Goal: Information Seeking & Learning: Learn about a topic

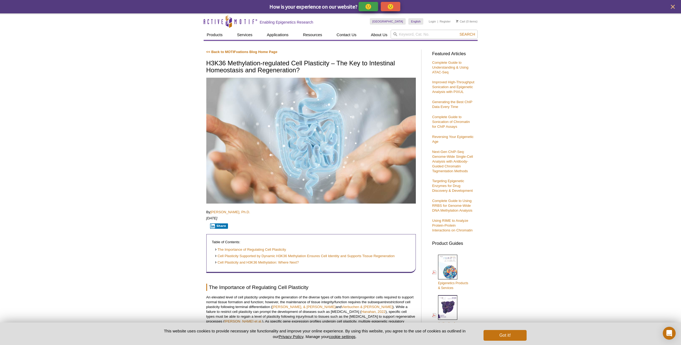
click at [520, 331] on button "Got it!" at bounding box center [505, 335] width 43 height 11
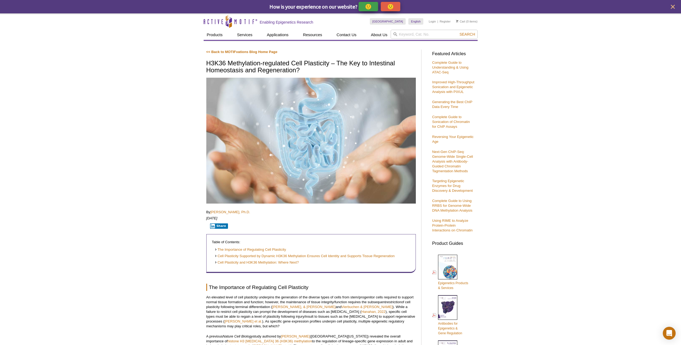
click at [372, 10] on p "🙂" at bounding box center [368, 6] width 7 height 7
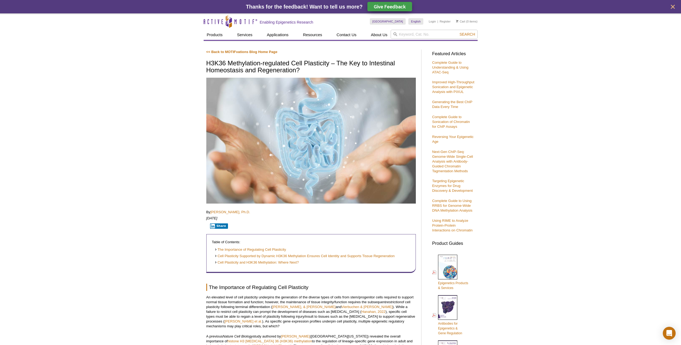
click at [266, 61] on h1 "H3K36 Methylation-regulated Cell Plasticity – The Key to Intestinal Homeostasis…" at bounding box center [311, 67] width 210 height 15
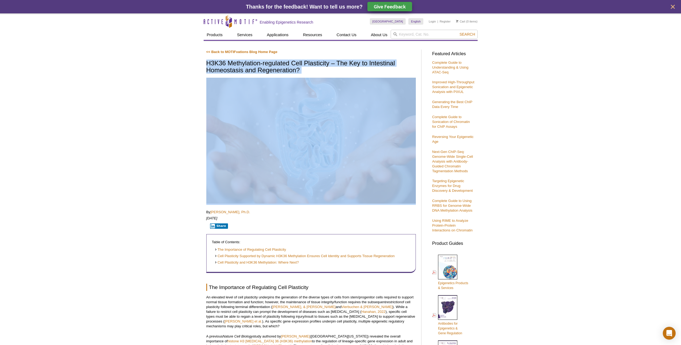
click at [266, 61] on h1 "H3K36 Methylation-regulated Cell Plasticity – The Key to Intestinal Homeostasis…" at bounding box center [311, 67] width 210 height 15
click at [347, 60] on h1 "H3K36 Methylation-regulated Cell Plasticity – The Key to Intestinal Homeostasis…" at bounding box center [311, 67] width 210 height 15
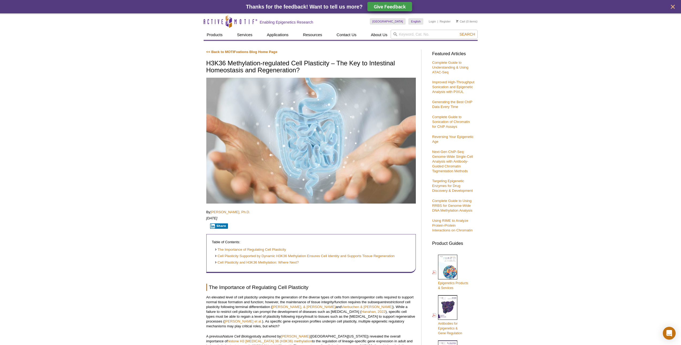
scroll to position [176, 0]
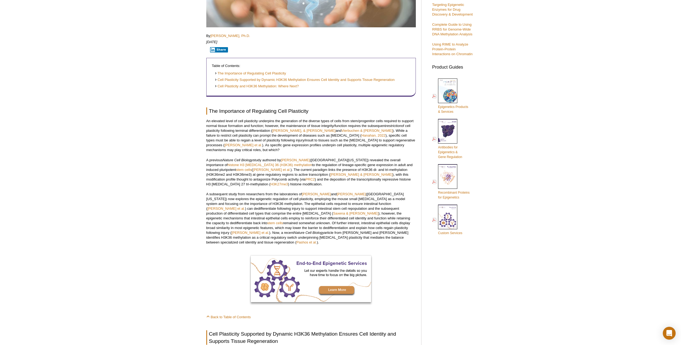
click at [209, 110] on h2 "The Importance of Regulating Cell Plasticity" at bounding box center [311, 110] width 210 height 7
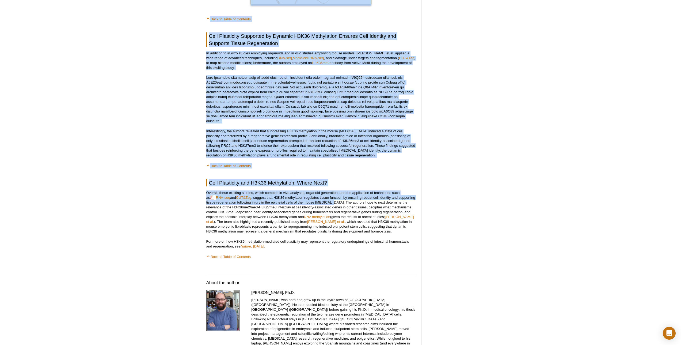
scroll to position [488, 0]
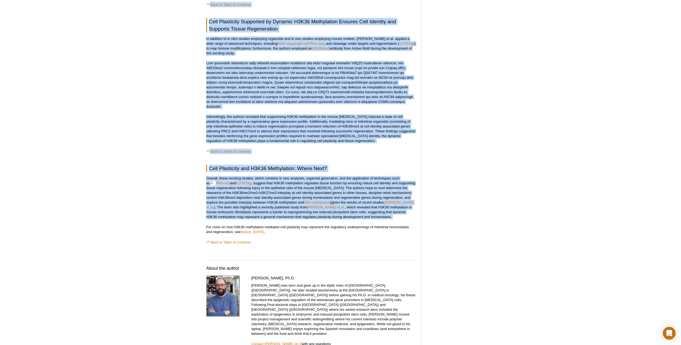
drag, startPoint x: 209, startPoint y: 110, endPoint x: 343, endPoint y: 201, distance: 161.8
click at [343, 201] on div "<< Back to MOTIFvations Blog Home Page H3K36 Methylation-regulated Cell Plastic…" at bounding box center [311, 61] width 210 height 1000
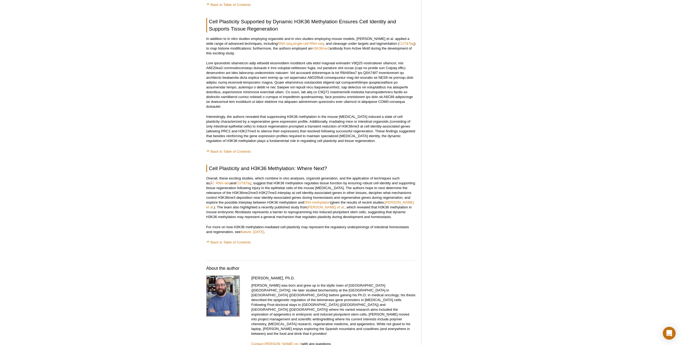
click at [277, 225] on p "For more on how H3K36 methylation-mediated cell plasticity may represent the re…" at bounding box center [311, 230] width 210 height 10
click at [264, 230] on link "Nature , [DATE]" at bounding box center [253, 232] width 24 height 4
